Goal: Navigation & Orientation: Find specific page/section

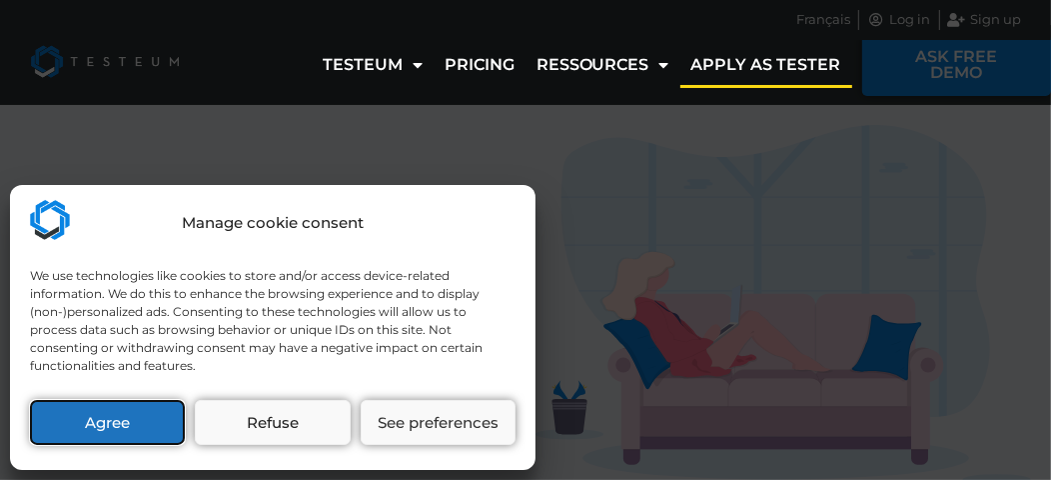
click at [114, 431] on button "Agree" at bounding box center [107, 422] width 155 height 45
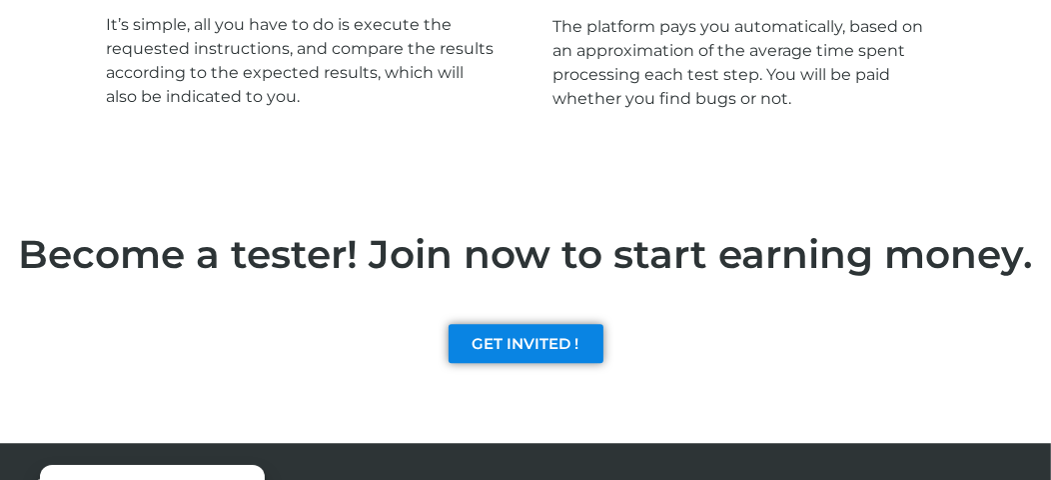
scroll to position [3142, 0]
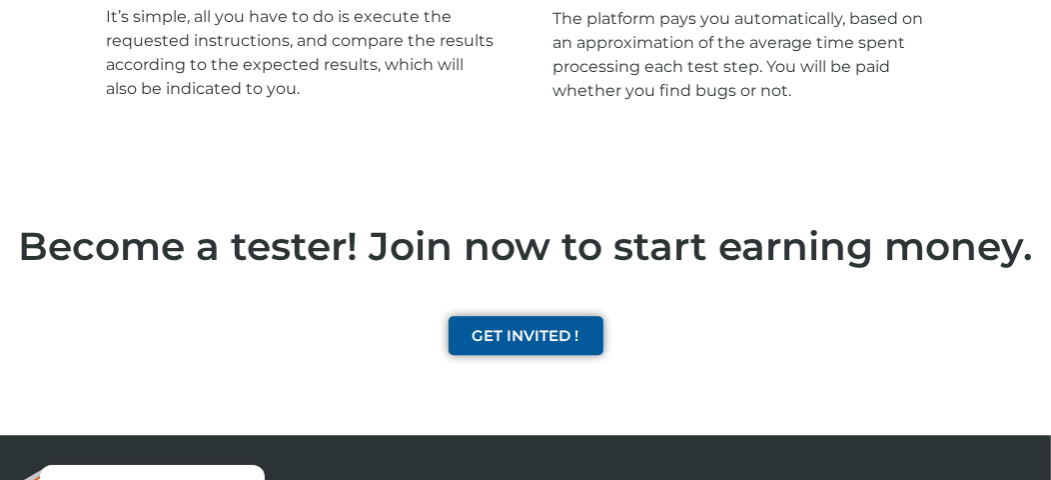
click at [528, 333] on span "GET INVITED !" at bounding box center [526, 335] width 107 height 15
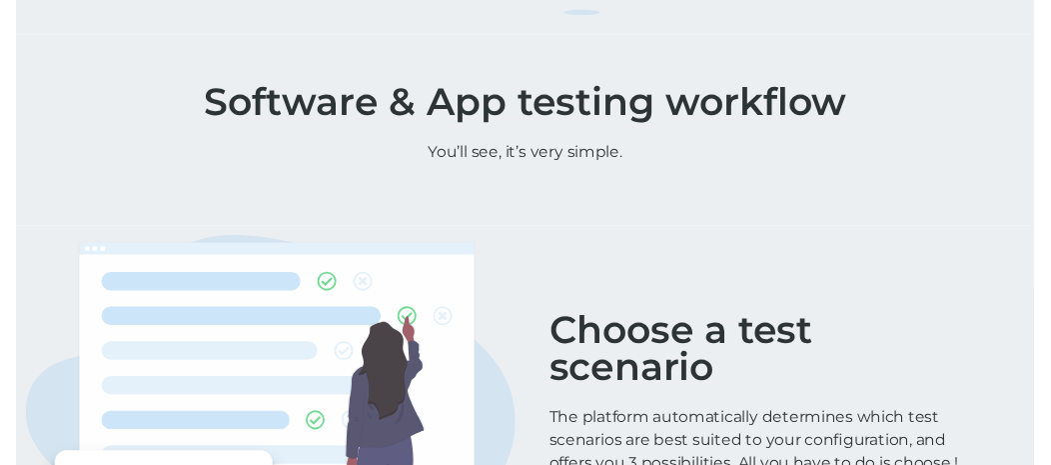
scroll to position [0, 0]
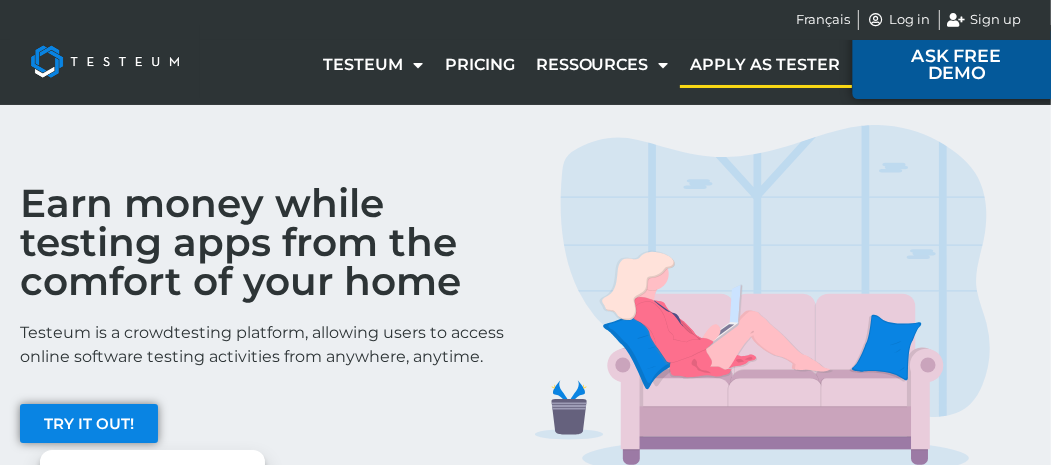
click at [958, 61] on span "ASK FREE DEMO" at bounding box center [956, 64] width 142 height 35
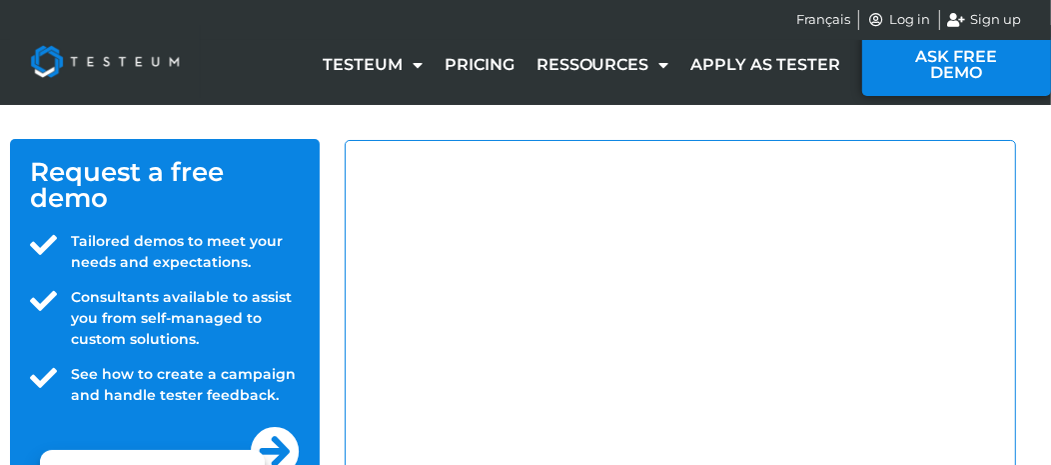
select select "UG"
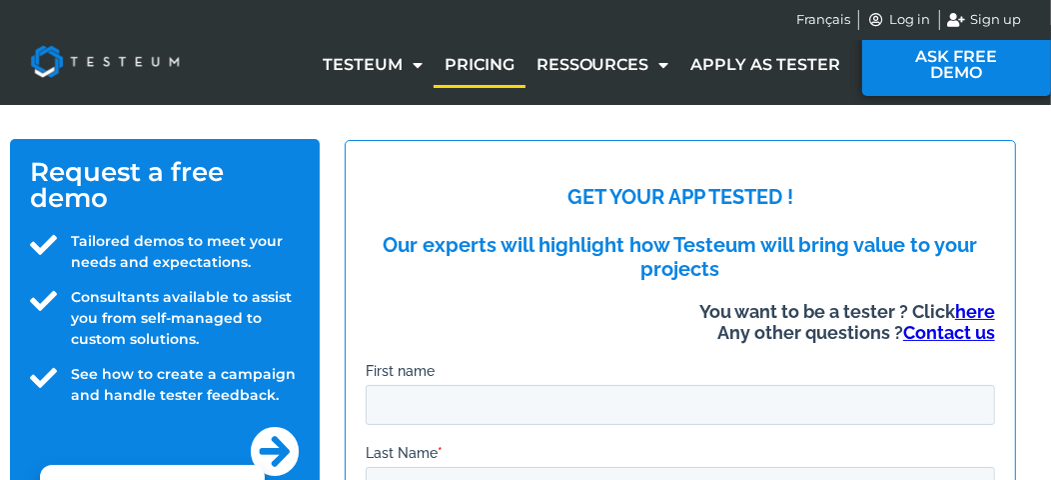
click at [479, 75] on link "Pricing" at bounding box center [480, 65] width 92 height 46
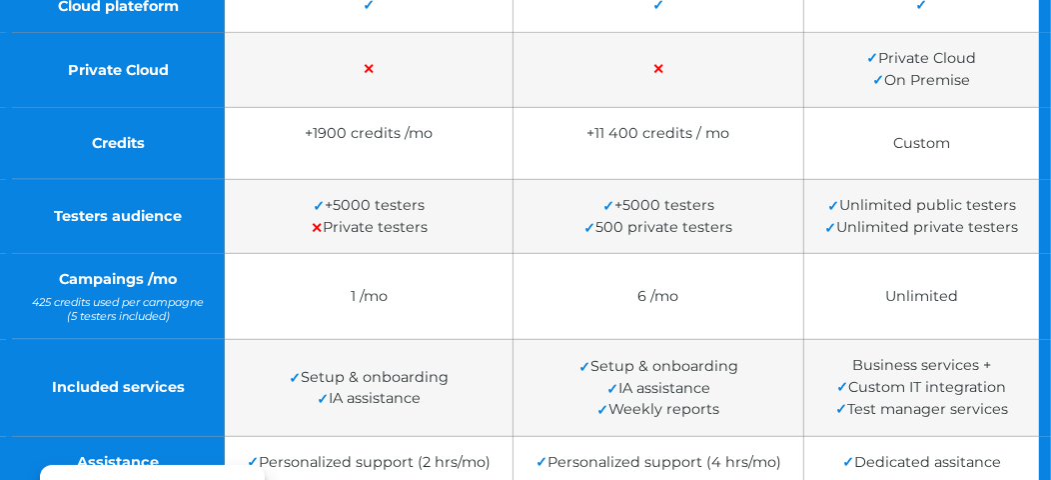
scroll to position [674, 0]
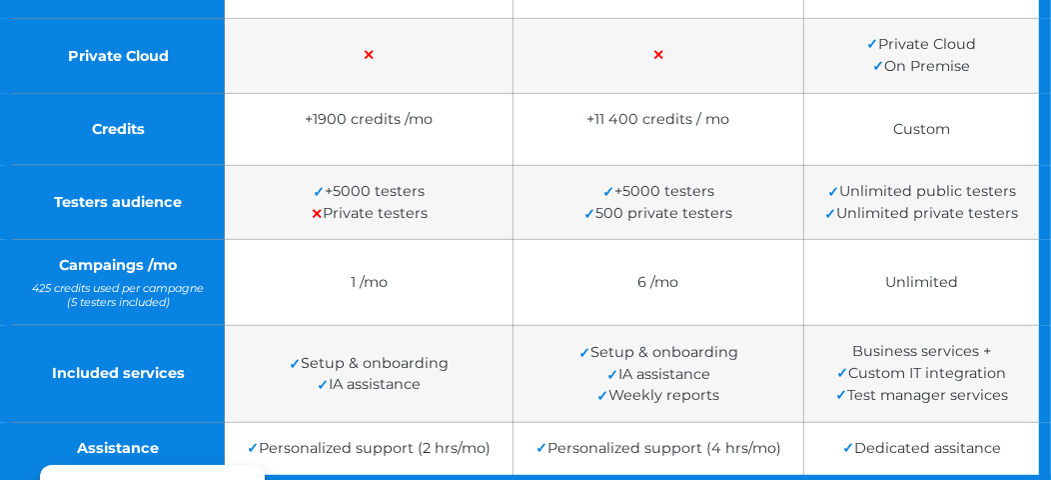
drag, startPoint x: 1065, startPoint y: 100, endPoint x: 1065, endPoint y: 286, distance: 185.9
click at [1050, 286] on html "Manage cookie consent We use technologies like cookies to store and/or access d…" at bounding box center [525, 136] width 1051 height 1620
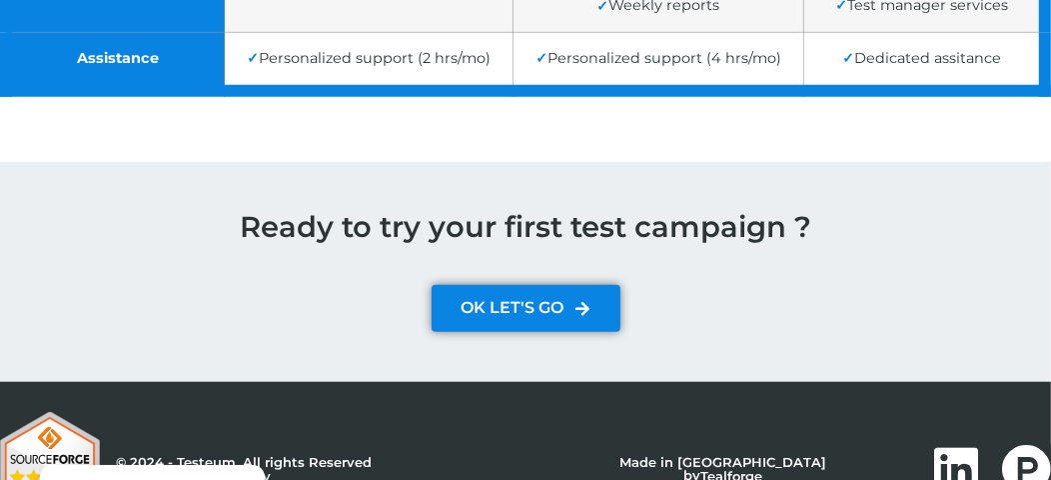
scroll to position [1141, 0]
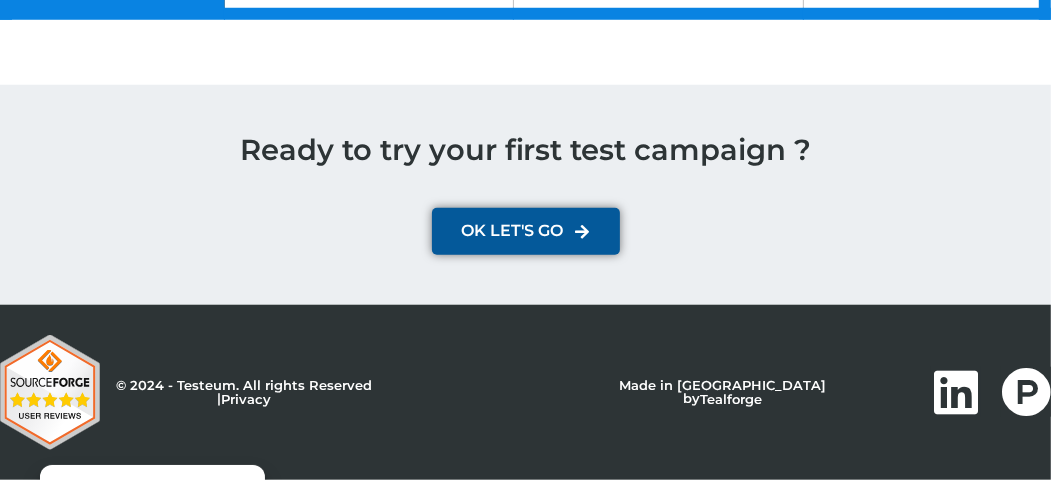
click at [563, 216] on link "OK LET'S GO" at bounding box center [526, 231] width 189 height 47
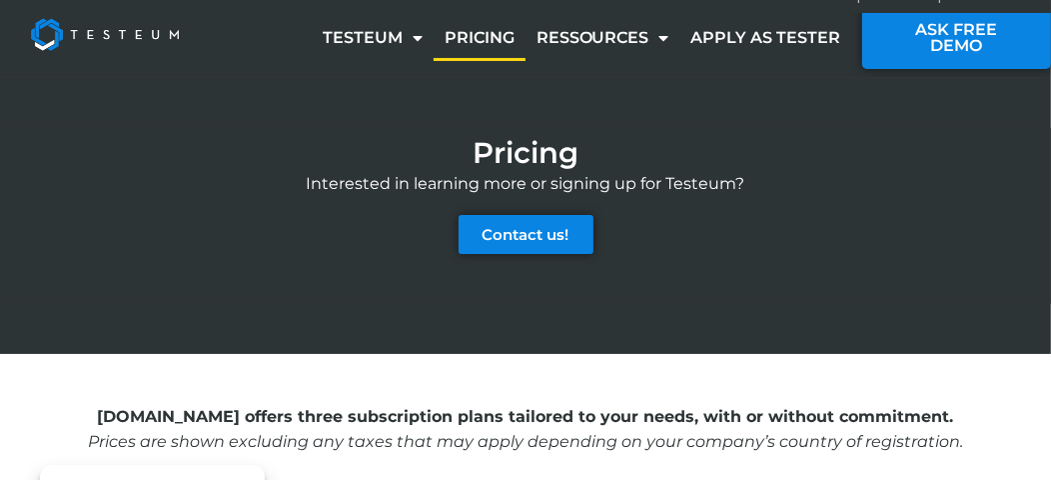
scroll to position [0, 0]
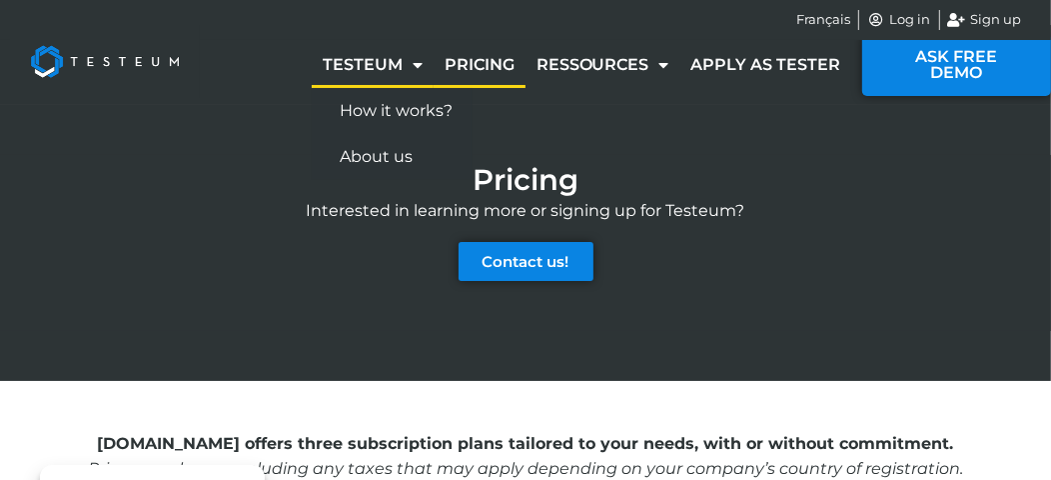
click at [376, 60] on link "Testeum" at bounding box center [373, 65] width 122 height 46
click at [421, 62] on span "Menu" at bounding box center [413, 64] width 20 height 37
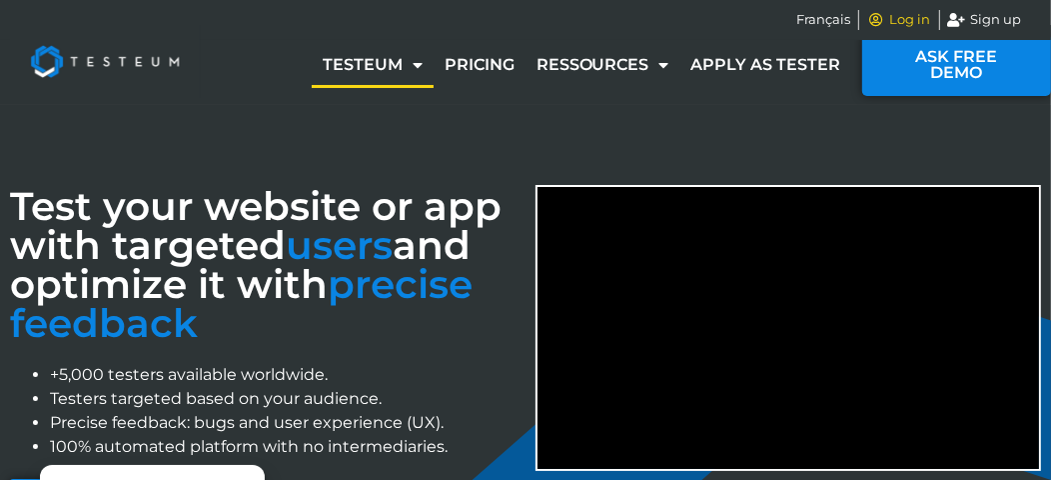
click at [899, 17] on span "Log in" at bounding box center [908, 20] width 46 height 20
